Goal: Find specific page/section: Find specific page/section

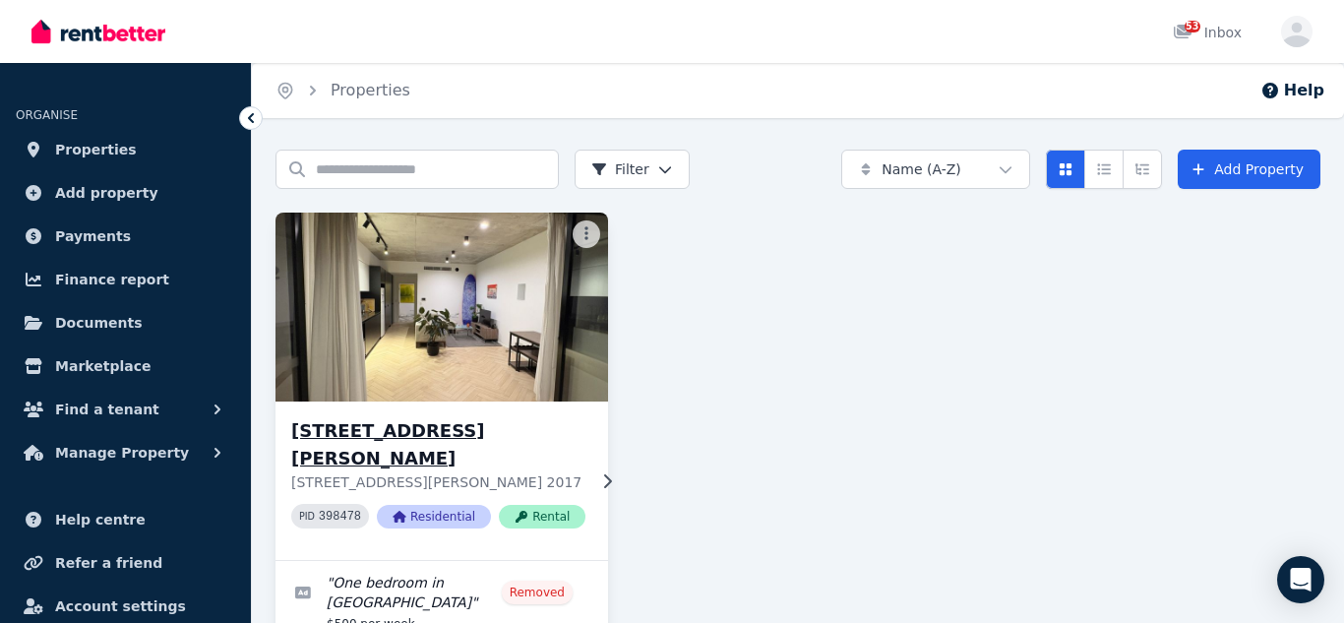
scroll to position [210, 0]
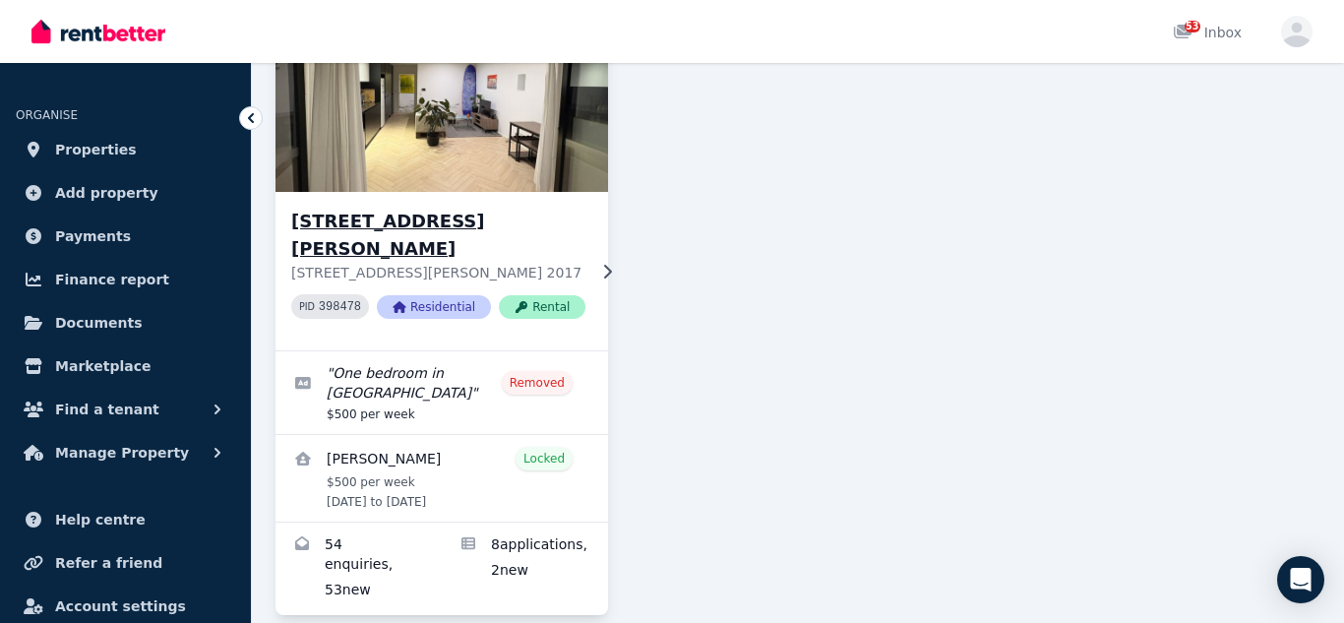
click at [595, 468] on link "View details for Nicaella Macalalad" at bounding box center [442, 478] width 333 height 87
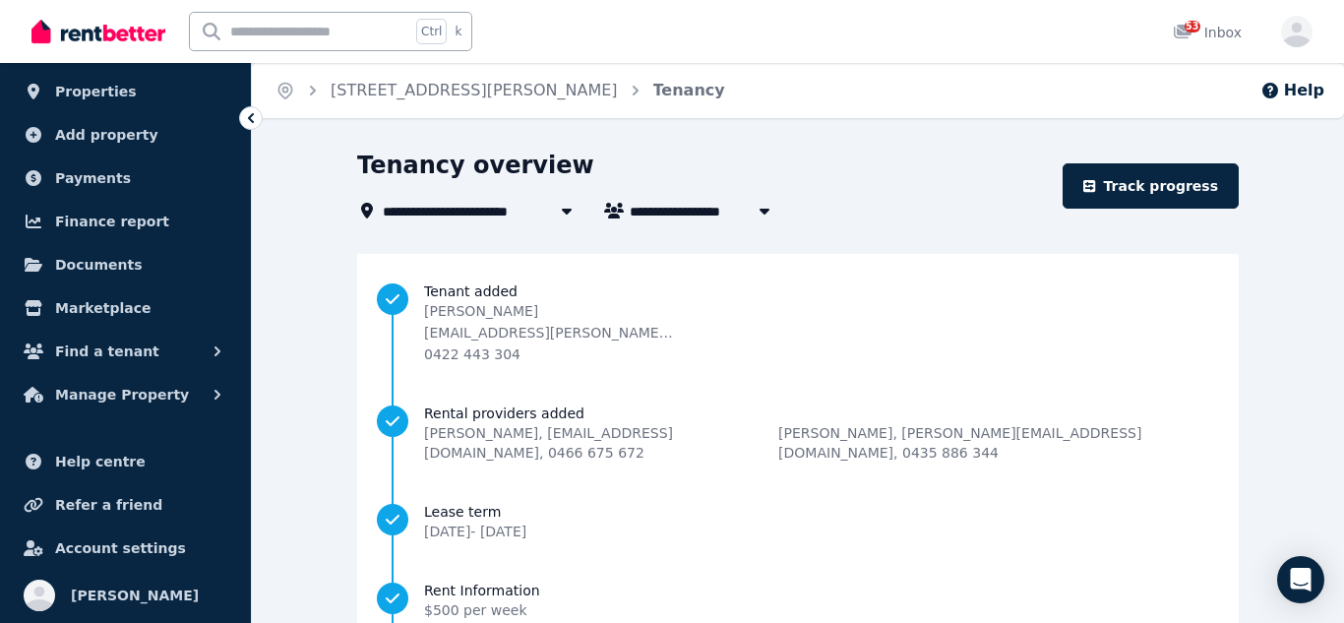
click at [146, 37] on img at bounding box center [98, 32] width 134 height 30
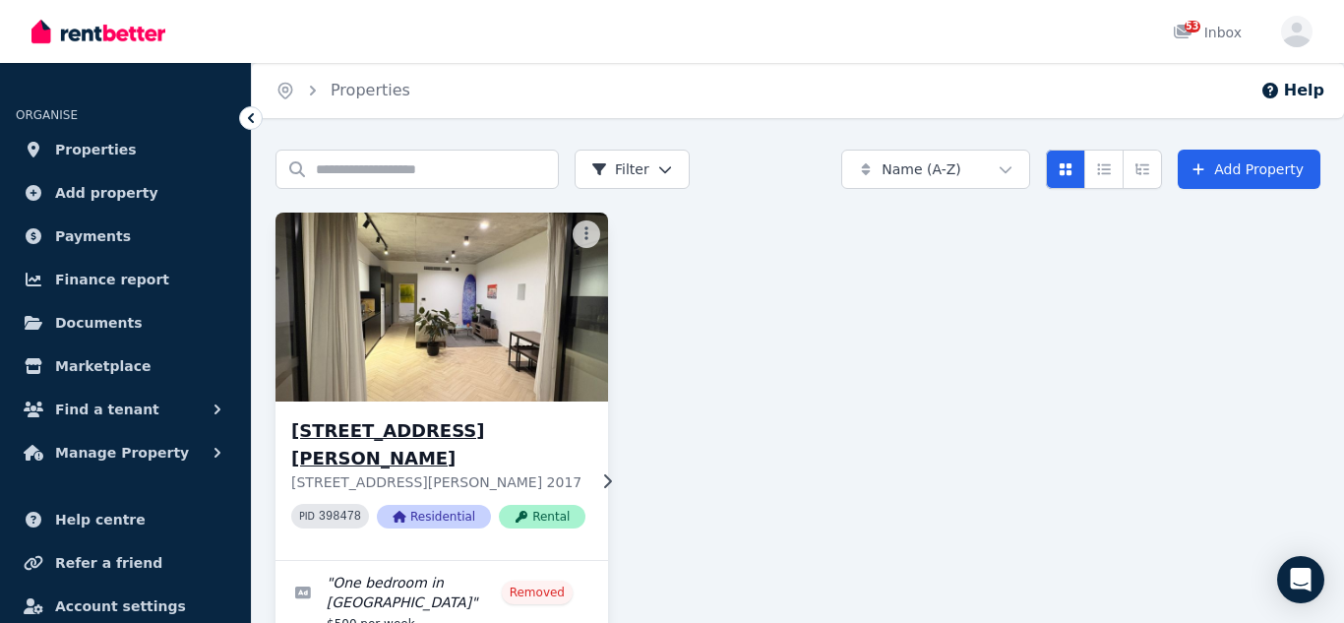
scroll to position [210, 0]
